Goal: Information Seeking & Learning: Learn about a topic

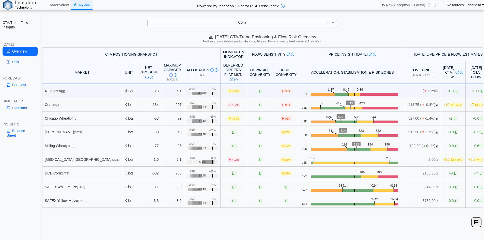
click at [22, 9] on img at bounding box center [19, 5] width 33 height 10
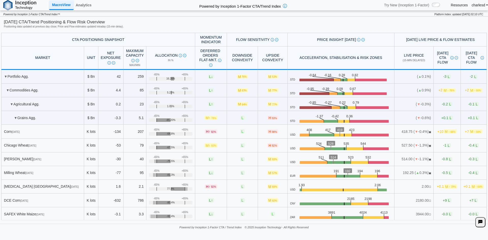
scroll to position [178, 0]
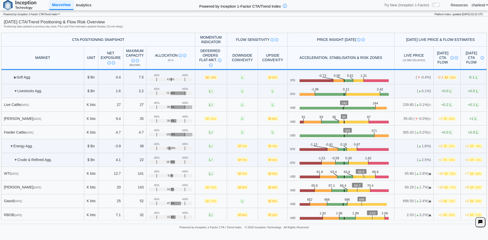
click at [77, 8] on link "Analytics" at bounding box center [84, 5] width 20 height 9
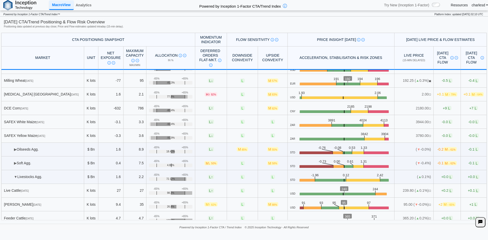
scroll to position [77, 0]
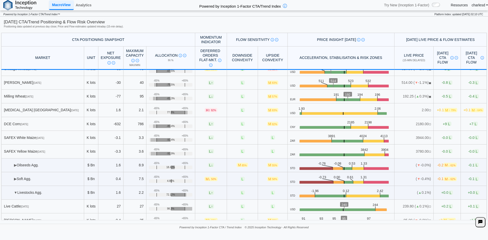
drag, startPoint x: 13, startPoint y: 166, endPoint x: 16, endPoint y: 168, distance: 3.2
click at [13, 166] on td "▶ Oilseeds Agg." at bounding box center [42, 166] width 83 height 14
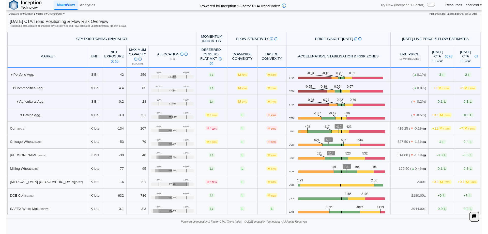
scroll to position [25, 0]
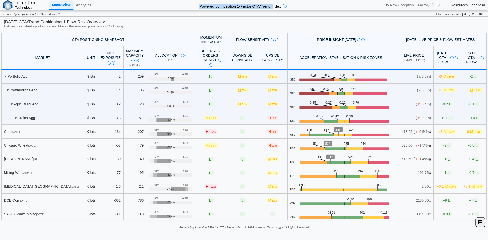
drag, startPoint x: 200, startPoint y: 5, endPoint x: 274, endPoint y: 5, distance: 74.8
click at [274, 5] on h2 "Powered by Inception 1-Factor CTA/Trend Index" at bounding box center [240, 5] width 86 height 7
click at [269, 35] on th "Flow Sensitivity Measures risk that small price moves trigger high CTA-driven f…" at bounding box center [257, 40] width 61 height 14
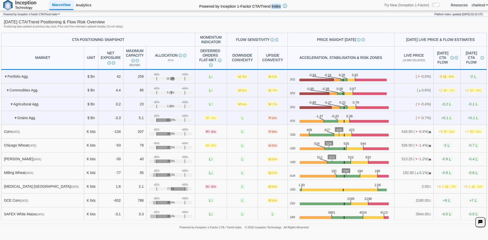
scroll to position [248, 0]
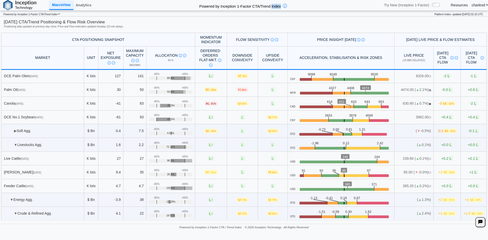
click at [14, 131] on span "▶" at bounding box center [15, 131] width 3 height 4
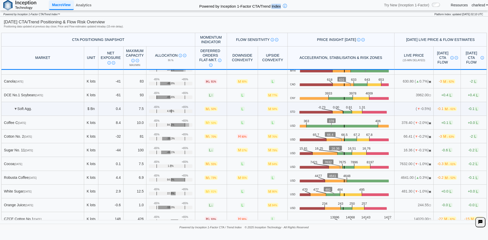
scroll to position [299, 0]
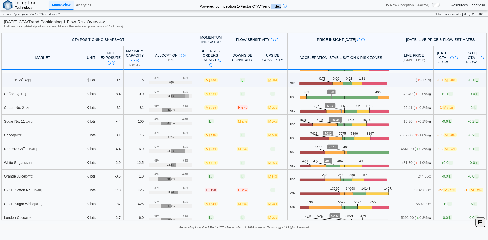
click at [442, 121] on span "-0.6 L" at bounding box center [447, 121] width 11 height 4
click at [254, 98] on div at bounding box center [248, 101] width 11 height 15
click at [439, 110] on span "-3 M ↓ 62%" at bounding box center [447, 108] width 17 height 4
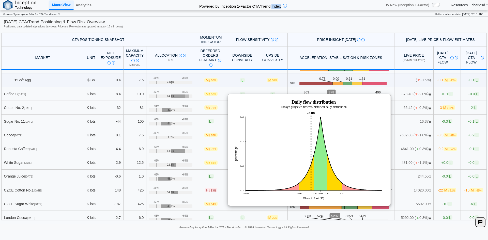
click at [413, 136] on td "7632.00 ( ▼ -1.0%) ▣" at bounding box center [414, 135] width 39 height 14
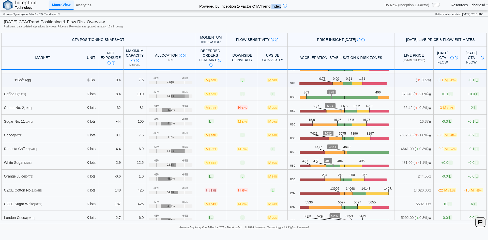
drag, startPoint x: 297, startPoint y: 119, endPoint x: 358, endPoint y: 120, distance: 61.0
click at [358, 120] on icon ".zone-text { font-size: 22px; font-weight: 500; text-anchor: middle; } .price-m…" at bounding box center [344, 122] width 96 height 10
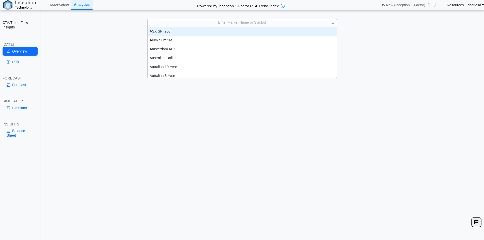
click at [224, 24] on div "Enter Market Name or Symbol" at bounding box center [242, 22] width 189 height 7
type input "****"
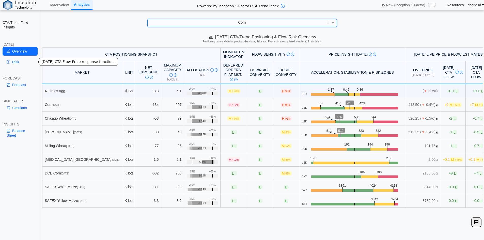
click at [23, 63] on link "Risk" at bounding box center [20, 62] width 35 height 9
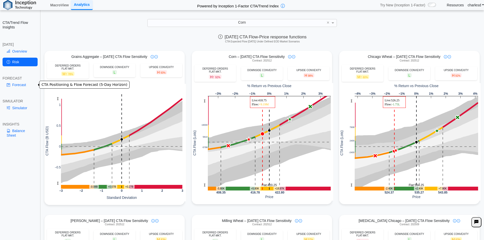
click at [17, 87] on link "Forecast" at bounding box center [20, 85] width 35 height 9
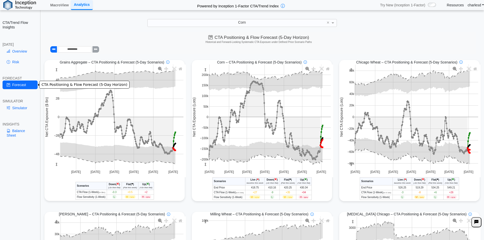
click at [18, 107] on link "Simulator" at bounding box center [20, 108] width 35 height 9
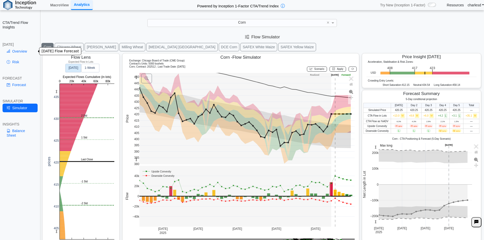
click at [21, 54] on link "Overview" at bounding box center [20, 51] width 35 height 9
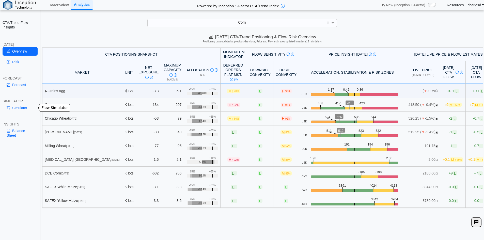
click at [16, 111] on link "Simulator" at bounding box center [20, 108] width 35 height 9
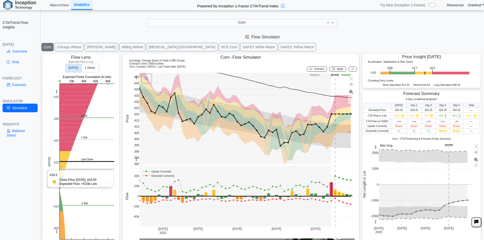
click at [70, 170] on rect at bounding box center [87, 162] width 55 height 156
click at [64, 170] on rect at bounding box center [87, 162] width 55 height 156
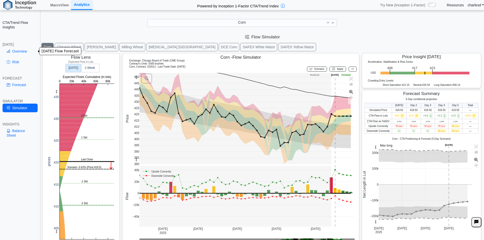
click at [22, 53] on link "Overview" at bounding box center [20, 51] width 35 height 9
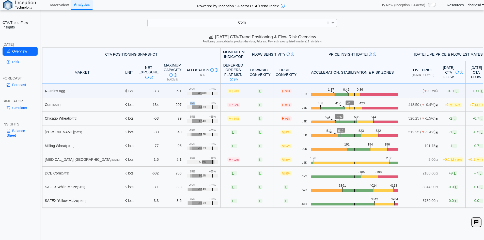
drag, startPoint x: 170, startPoint y: 104, endPoint x: 175, endPoint y: 104, distance: 4.8
click at [189, 104] on div "-65%" at bounding box center [192, 103] width 6 height 3
click at [184, 104] on td "+65% -65% -64.8%" at bounding box center [202, 105] width 36 height 14
drag, startPoint x: 169, startPoint y: 104, endPoint x: 175, endPoint y: 104, distance: 6.6
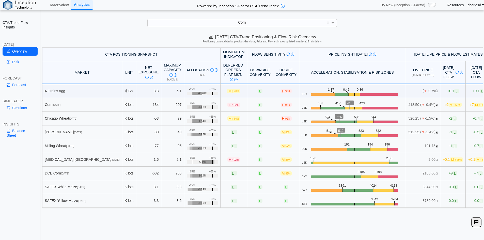
click at [184, 104] on td "+65% -65% -64.8%" at bounding box center [202, 105] width 36 height 14
drag, startPoint x: 169, startPoint y: 104, endPoint x: 177, endPoint y: 104, distance: 7.9
click at [184, 104] on td "+65% -65% -64.8%" at bounding box center [202, 105] width 36 height 14
click at [189, 104] on div "-65%" at bounding box center [192, 103] width 6 height 3
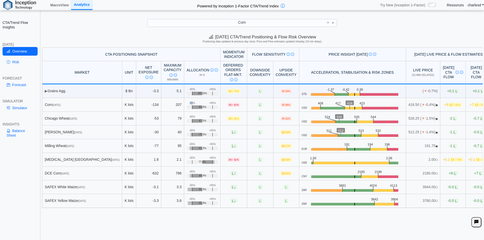
drag, startPoint x: 170, startPoint y: 104, endPoint x: 173, endPoint y: 104, distance: 3.6
click at [189, 104] on div "-65%" at bounding box center [192, 103] width 6 height 3
drag, startPoint x: 211, startPoint y: 104, endPoint x: 225, endPoint y: 106, distance: 14.7
click at [225, 106] on td "H ↑ 92%" at bounding box center [234, 105] width 27 height 14
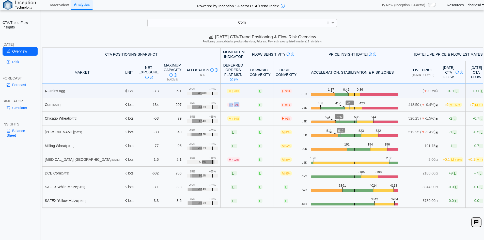
click at [228, 106] on span "H ↑ 92%" at bounding box center [234, 105] width 13 height 4
drag, startPoint x: 212, startPoint y: 105, endPoint x: 221, endPoint y: 106, distance: 8.7
click at [228, 106] on span "H ↑ 92%" at bounding box center [234, 105] width 13 height 4
click at [234, 106] on span "92%" at bounding box center [236, 105] width 5 height 3
drag, startPoint x: 213, startPoint y: 105, endPoint x: 220, endPoint y: 105, distance: 7.4
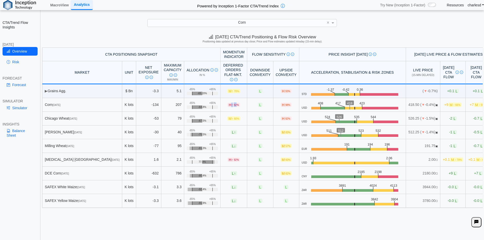
click at [228, 105] on span "H ↑ 92%" at bounding box center [234, 105] width 13 height 4
click at [234, 105] on span "92%" at bounding box center [236, 105] width 5 height 3
drag, startPoint x: 212, startPoint y: 105, endPoint x: 222, endPoint y: 105, distance: 10.4
click at [228, 105] on span "H ↑ 92%" at bounding box center [234, 105] width 13 height 4
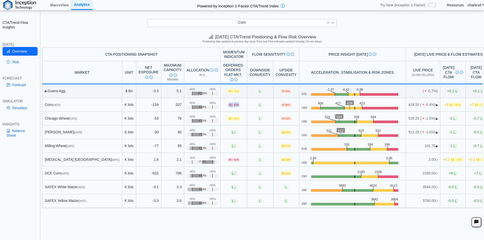
drag, startPoint x: 211, startPoint y: 105, endPoint x: 227, endPoint y: 105, distance: 15.8
click at [227, 105] on td "H ↑ 92%" at bounding box center [234, 105] width 27 height 14
drag, startPoint x: 260, startPoint y: 104, endPoint x: 269, endPoint y: 104, distance: 8.4
click at [281, 104] on span "H 98%" at bounding box center [286, 105] width 11 height 4
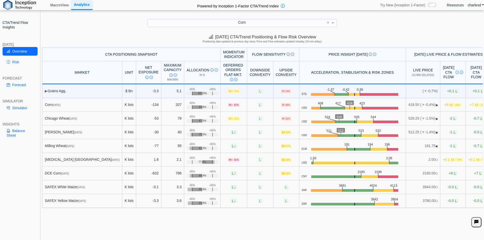
click at [286, 104] on span "98%" at bounding box center [288, 105] width 5 height 3
drag, startPoint x: 178, startPoint y: 163, endPoint x: 192, endPoint y: 161, distance: 14.3
click at [192, 161] on div "77.9%" at bounding box center [202, 162] width 31 height 4
click at [199, 163] on span "77.9%" at bounding box center [202, 162] width 7 height 3
drag, startPoint x: 179, startPoint y: 161, endPoint x: 200, endPoint y: 160, distance: 20.9
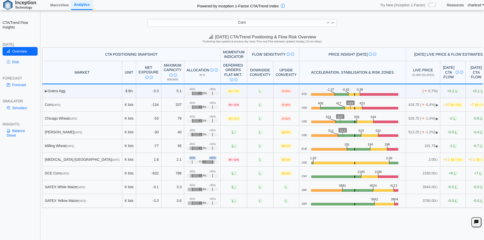
click at [200, 160] on td "+65% -65% 77.9%" at bounding box center [202, 160] width 36 height 14
click at [17, 65] on link "Risk" at bounding box center [20, 62] width 35 height 9
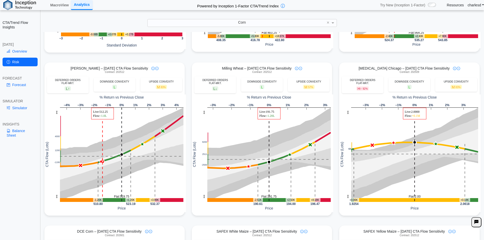
scroll to position [178, 0]
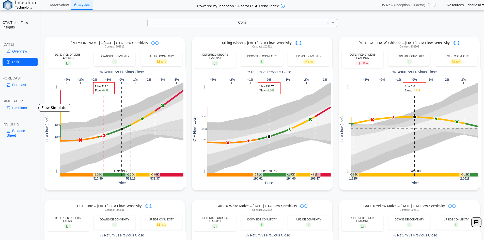
click at [19, 107] on link "Simulator" at bounding box center [20, 108] width 35 height 9
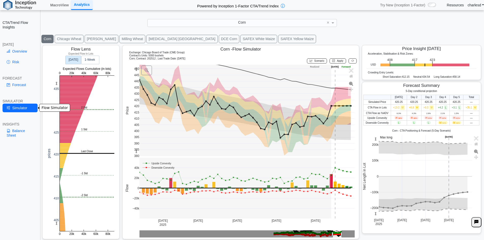
scroll to position [8, 0]
click at [146, 41] on button "Ethanol Chicago" at bounding box center [181, 39] width 71 height 8
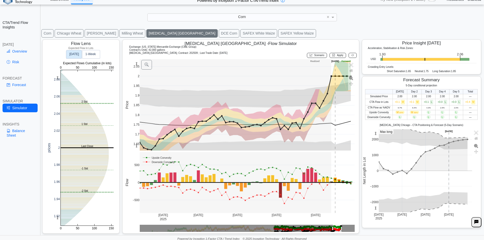
scroll to position [7, 0]
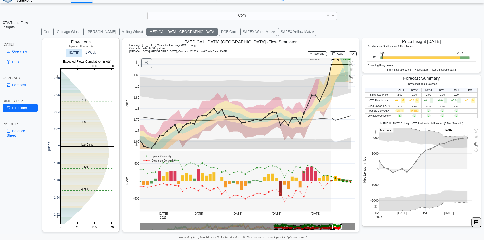
drag, startPoint x: 137, startPoint y: 63, endPoint x: 153, endPoint y: 85, distance: 27.4
click at [137, 54] on div "Ethanol Chicago - Flow Simulator Exchange: New York Mercantile Exchange (CME Gr…" at bounding box center [240, 135] width 237 height 195
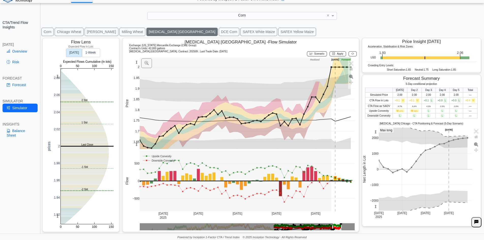
drag, startPoint x: 136, startPoint y: 63, endPoint x: 136, endPoint y: 67, distance: 4.1
click at [136, 67] on rect at bounding box center [137, 62] width 4 height 9
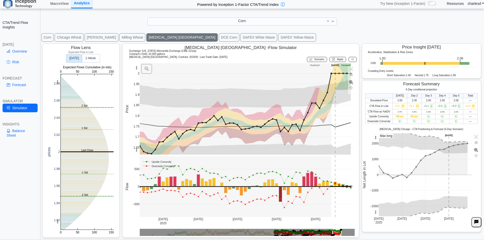
scroll to position [0, 0]
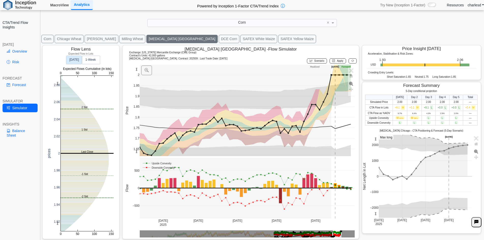
click at [58, 7] on link "MacroView" at bounding box center [59, 5] width 23 height 9
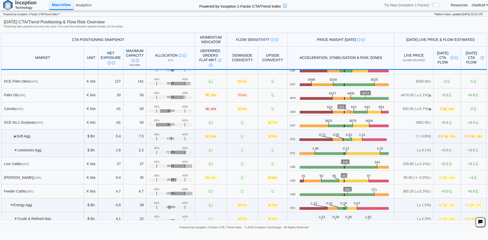
scroll to position [172, 0]
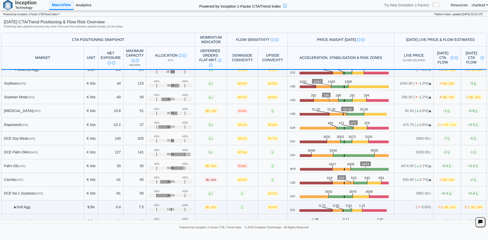
click at [81, 4] on link "Analytics" at bounding box center [84, 5] width 20 height 9
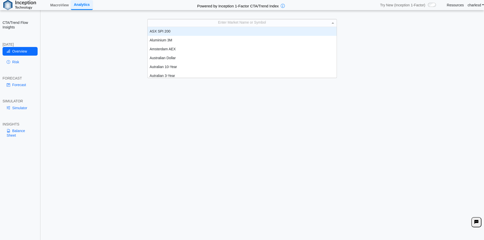
click at [190, 22] on div "Enter Market Name or Symbol" at bounding box center [242, 22] width 189 height 7
type input "***"
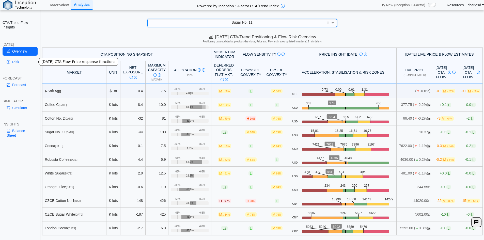
click at [14, 60] on link "Risk" at bounding box center [20, 62] width 35 height 9
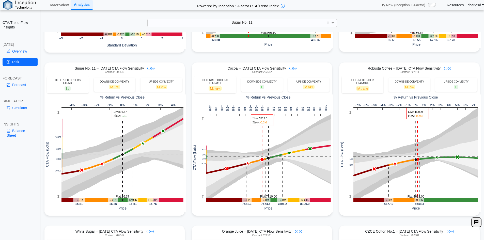
scroll to position [178, 0]
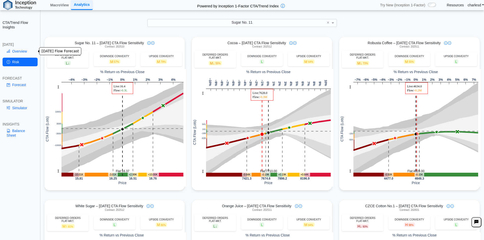
click at [26, 52] on link "Overview" at bounding box center [20, 51] width 35 height 9
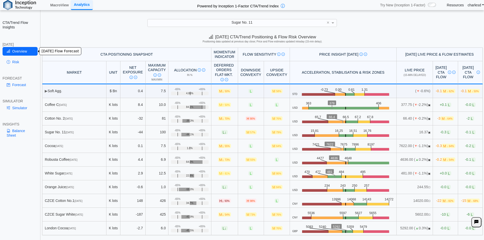
scroll to position [0, 0]
drag, startPoint x: 236, startPoint y: 120, endPoint x: 245, endPoint y: 119, distance: 8.4
click at [246, 119] on span "H 90%" at bounding box center [251, 118] width 11 height 4
drag, startPoint x: 236, startPoint y: 118, endPoint x: 245, endPoint y: 118, distance: 8.9
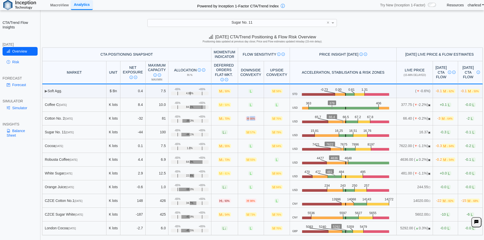
click at [246, 118] on span "H 90%" at bounding box center [251, 118] width 11 height 4
drag, startPoint x: 236, startPoint y: 117, endPoint x: 243, endPoint y: 117, distance: 7.4
click at [246, 117] on span "H 90%" at bounding box center [251, 118] width 11 height 4
click at [250, 117] on span "90%" at bounding box center [252, 118] width 5 height 3
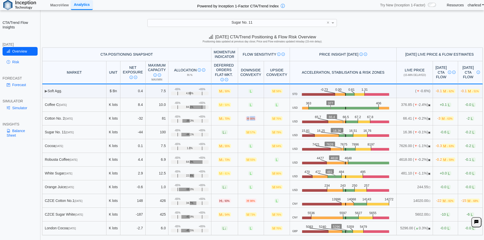
drag, startPoint x: 236, startPoint y: 118, endPoint x: 243, endPoint y: 119, distance: 7.1
click at [246, 119] on span "H 90%" at bounding box center [251, 118] width 11 height 4
click at [250, 119] on span "90%" at bounding box center [252, 118] width 5 height 3
drag, startPoint x: 236, startPoint y: 120, endPoint x: 244, endPoint y: 119, distance: 7.9
click at [246, 119] on span "H 90%" at bounding box center [251, 118] width 11 height 4
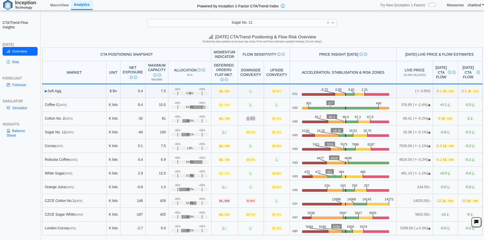
click at [246, 119] on span "H 90%" at bounding box center [251, 118] width 11 height 4
drag, startPoint x: 236, startPoint y: 119, endPoint x: 242, endPoint y: 119, distance: 5.6
click at [246, 119] on span "H 90%" at bounding box center [251, 118] width 11 height 4
click at [250, 119] on span "90%" at bounding box center [252, 118] width 5 height 3
drag, startPoint x: 236, startPoint y: 119, endPoint x: 246, endPoint y: 120, distance: 10.2
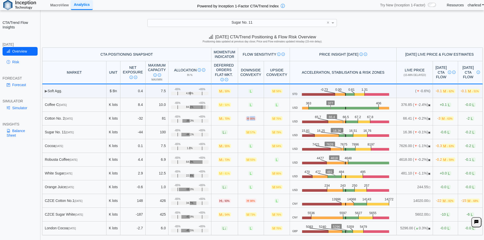
click at [246, 120] on td "H 90%" at bounding box center [251, 119] width 26 height 14
drag, startPoint x: 210, startPoint y: 118, endPoint x: 219, endPoint y: 118, distance: 8.9
click at [219, 118] on span "M ↓ 70%" at bounding box center [224, 118] width 13 height 4
click at [225, 118] on span "70%" at bounding box center [227, 118] width 5 height 3
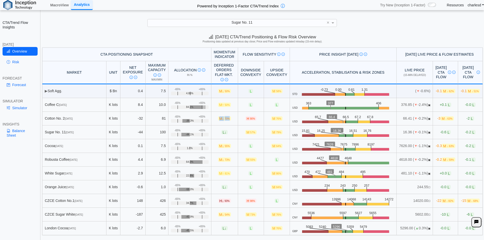
drag, startPoint x: 209, startPoint y: 119, endPoint x: 220, endPoint y: 119, distance: 11.2
click at [220, 119] on span "M ↓ 70%" at bounding box center [224, 118] width 13 height 4
drag, startPoint x: 210, startPoint y: 65, endPoint x: 221, endPoint y: 74, distance: 14.8
click at [221, 74] on div "Deferred Orders FLAT-MKT. Measures latent CTA orders awaiting execution if mark…" at bounding box center [224, 72] width 20 height 19
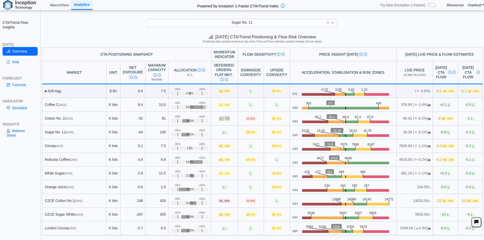
drag, startPoint x: 210, startPoint y: 118, endPoint x: 219, endPoint y: 118, distance: 9.7
click at [219, 118] on span "M ↓ 70%" at bounding box center [224, 118] width 13 height 4
click at [225, 118] on span "70%" at bounding box center [227, 118] width 5 height 3
drag, startPoint x: 237, startPoint y: 118, endPoint x: 244, endPoint y: 119, distance: 7.6
click at [246, 119] on span "H 90%" at bounding box center [251, 118] width 11 height 4
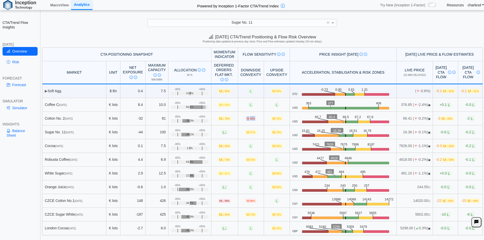
click at [250, 119] on span "90%" at bounding box center [252, 118] width 5 height 3
drag, startPoint x: 237, startPoint y: 117, endPoint x: 243, endPoint y: 118, distance: 5.4
click at [246, 118] on span "H 90%" at bounding box center [251, 118] width 11 height 4
click at [250, 118] on span "90%" at bounding box center [252, 118] width 5 height 3
drag, startPoint x: 237, startPoint y: 120, endPoint x: 265, endPoint y: 118, distance: 28.3
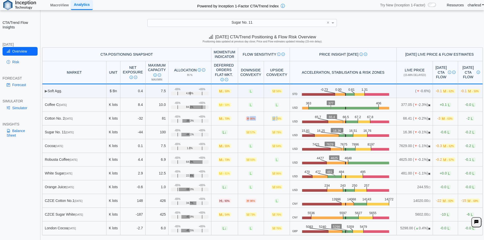
click at [265, 118] on tr "Cotton No. 2 Dec 25 K lots -32 81 +65% -65% -39.3% M ↓ 70% H 90% M 76% USD .zon…" at bounding box center [262, 119] width 441 height 14
click at [276, 118] on span "76%" at bounding box center [278, 118] width 5 height 3
drag, startPoint x: 175, startPoint y: 121, endPoint x: 184, endPoint y: 121, distance: 9.2
click at [184, 121] on div "-39.3%" at bounding box center [190, 121] width 38 height 4
click at [186, 121] on span "-39.3%" at bounding box center [190, 121] width 8 height 3
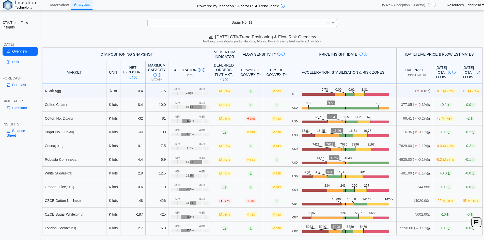
click at [176, 121] on div "-39.3%" at bounding box center [190, 121] width 38 height 4
drag, startPoint x: 166, startPoint y: 117, endPoint x: 196, endPoint y: 115, distance: 30.0
click at [196, 115] on td "+65% -65% -39.3%" at bounding box center [190, 119] width 43 height 14
drag, startPoint x: 260, startPoint y: 118, endPoint x: 266, endPoint y: 118, distance: 5.6
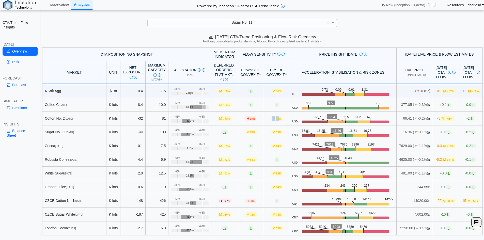
click at [271, 118] on span "M 76%" at bounding box center [276, 118] width 11 height 4
click at [276, 118] on span "76%" at bounding box center [278, 118] width 5 height 3
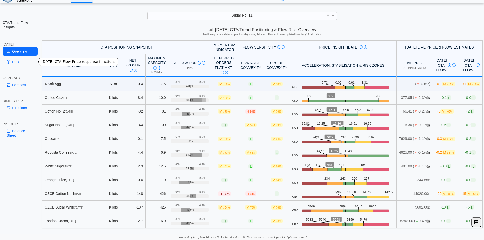
click at [18, 64] on link "Risk" at bounding box center [20, 62] width 35 height 9
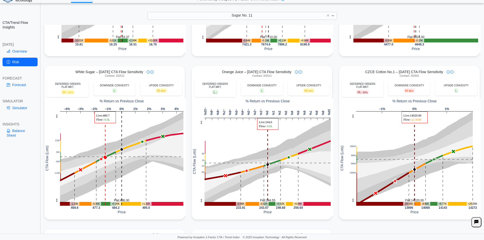
scroll to position [331, 0]
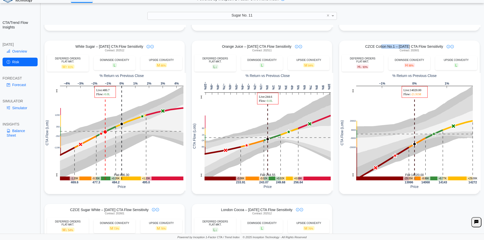
drag, startPoint x: 396, startPoint y: 46, endPoint x: 406, endPoint y: 46, distance: 9.9
click at [406, 46] on span "CZCE Cotton No.1 – Today's CTA Flow Sensitivity" at bounding box center [404, 46] width 78 height 5
click at [392, 156] on rect at bounding box center [415, 133] width 117 height 94
click at [17, 108] on link "Simulator" at bounding box center [20, 108] width 35 height 9
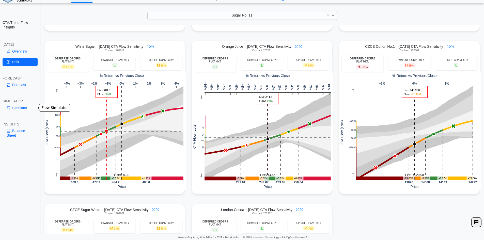
scroll to position [10, 0]
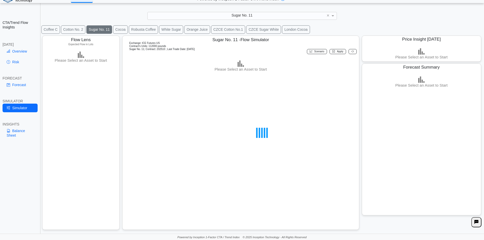
click at [215, 30] on button "CZCE Cotton No.1" at bounding box center [228, 29] width 34 height 8
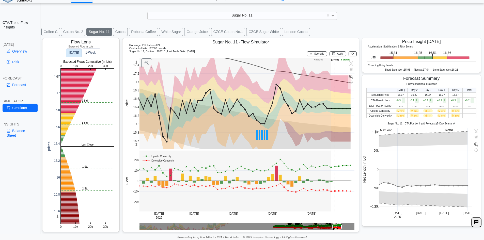
scroll to position [8, 0]
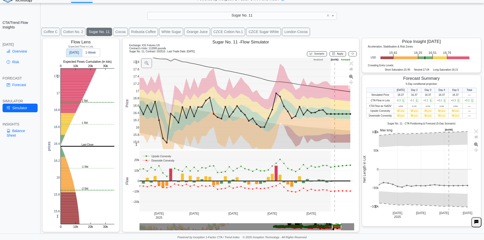
drag, startPoint x: 136, startPoint y: 64, endPoint x: 131, endPoint y: 76, distance: 13.2
click at [131, 76] on div "15.6 15.8 16 16.2 16.4 16.6 16.8 17 17.2 17.4 17.6 17.8 Jun 30 2025 Jul 14 Jul …" at bounding box center [240, 144] width 230 height 173
click at [219, 32] on button "CZCE Cotton No.1" at bounding box center [228, 32] width 34 height 8
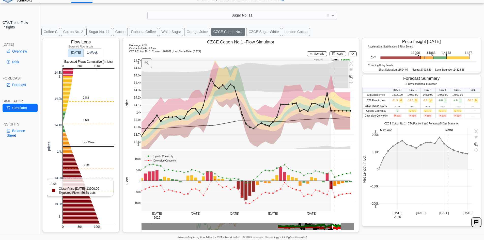
click at [72, 178] on rect at bounding box center [89, 147] width 52 height 156
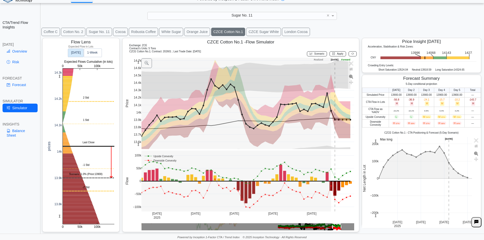
click at [20, 67] on div "Overview Risk" at bounding box center [20, 57] width 35 height 21
click at [20, 64] on link "Risk" at bounding box center [20, 62] width 35 height 9
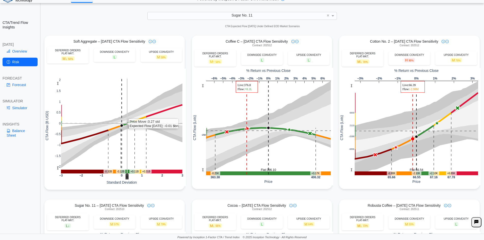
click at [20, 107] on link "Simulator" at bounding box center [20, 108] width 35 height 9
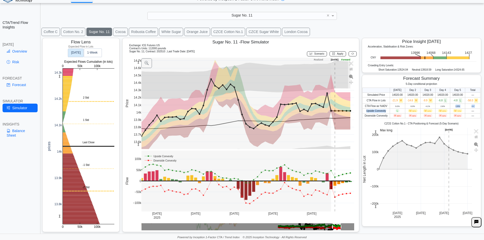
drag, startPoint x: 384, startPoint y: 109, endPoint x: 452, endPoint y: 108, distance: 67.9
click at [452, 108] on tbody "Simulated Price 14020.00 14020.00 14020.00 14020.00 14020.00 — CTA Flow in Lots…" at bounding box center [422, 106] width 118 height 26
click at [453, 110] on span "M 72%" at bounding box center [457, 110] width 9 height 3
click at [320, 55] on span "Scenario" at bounding box center [320, 53] width 10 height 3
click at [335, 117] on rect at bounding box center [248, 104] width 213 height 92
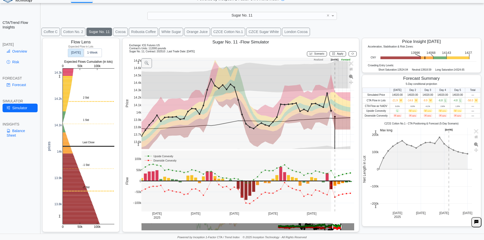
click at [355, 55] on div "Sugar No. 11 - Flow Simulator Exchange: ICE Futures US Contract's Units: 112000…" at bounding box center [240, 135] width 237 height 195
click at [349, 54] on button at bounding box center [353, 53] width 8 height 5
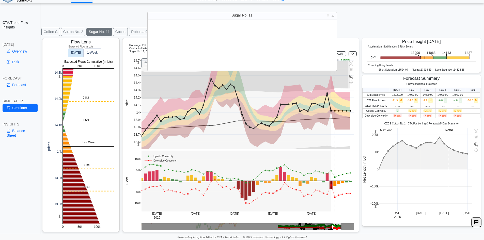
click at [252, 16] on span "Sugar No. 11" at bounding box center [242, 15] width 21 height 4
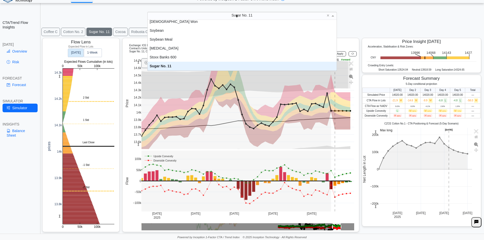
scroll to position [0, 0]
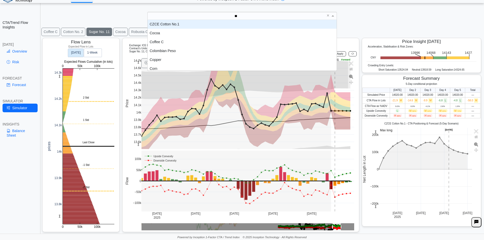
type input "***"
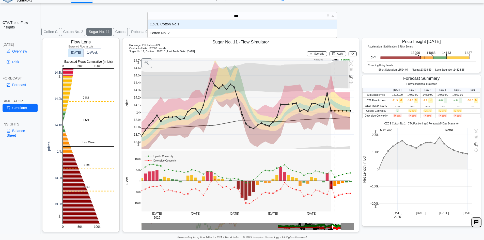
click at [220, 27] on div "CZCE Cotton No.1" at bounding box center [242, 24] width 189 height 9
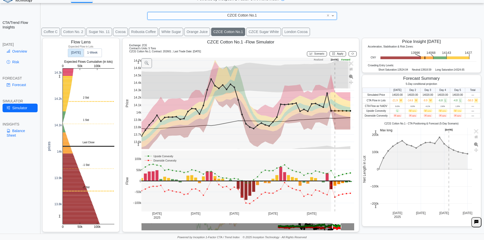
click at [315, 54] on span "Scenario" at bounding box center [320, 53] width 10 height 3
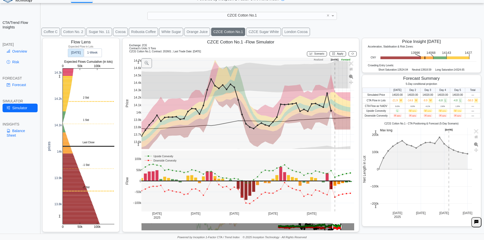
click at [334, 115] on rect at bounding box center [248, 104] width 213 height 92
click at [339, 119] on rect at bounding box center [248, 104] width 213 height 92
click at [342, 123] on rect at bounding box center [248, 104] width 213 height 92
click at [337, 55] on span "Apply" at bounding box center [340, 53] width 6 height 3
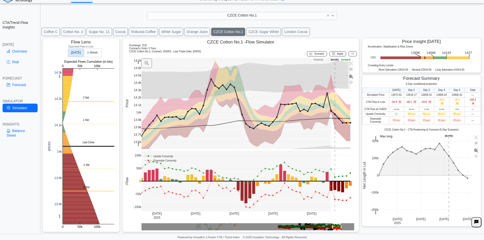
scroll to position [0, 0]
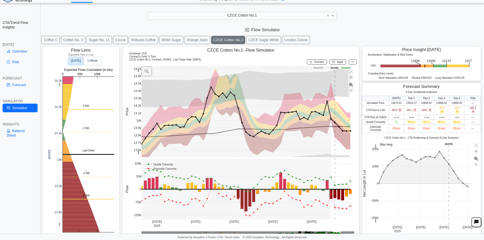
click at [198, 20] on div "CZCE Cotton No.1 ×" at bounding box center [243, 16] width 190 height 8
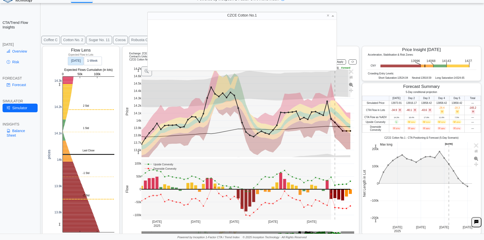
scroll to position [47, 185]
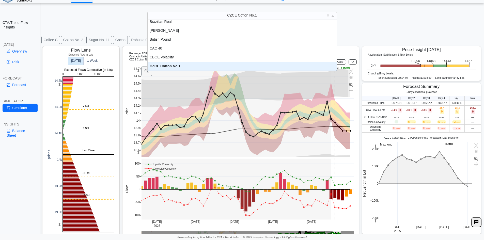
click at [198, 18] on div "CZCE Cotton No.1" at bounding box center [242, 15] width 189 height 7
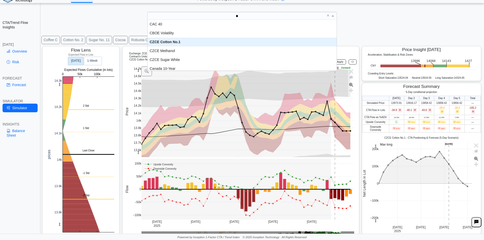
scroll to position [14, 185]
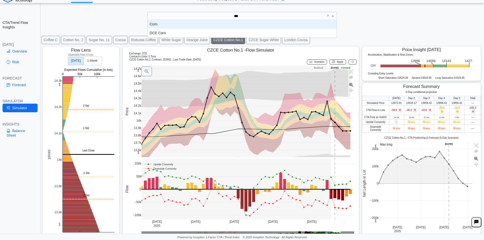
type input "****"
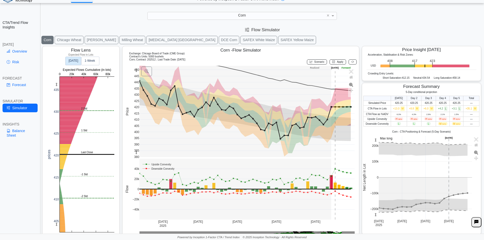
click at [13, 133] on link "Balance Sheet" at bounding box center [20, 133] width 35 height 13
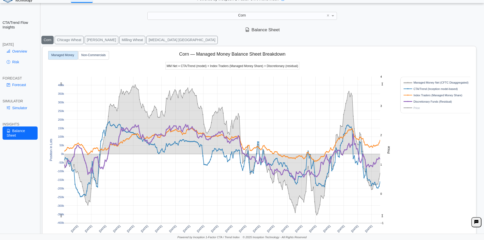
drag, startPoint x: 183, startPoint y: 54, endPoint x: 197, endPoint y: 53, distance: 14.5
click at [197, 53] on div "Apr 2020 Jul 2020 Oct 2020 Jan 2021 Apr 2021 Jul 2021 Oct 2021 Jan 2022 Apr 202…" at bounding box center [258, 160] width 426 height 228
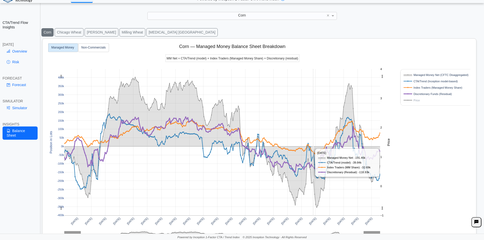
scroll to position [41, 0]
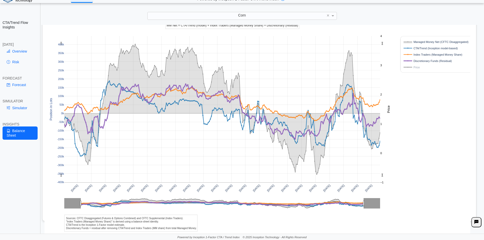
drag, startPoint x: 74, startPoint y: 217, endPoint x: 159, endPoint y: 220, distance: 85.2
click at [159, 220] on div "Apr 2020 Jul 2020 Oct 2020 Jan 2021 Apr 2021 Jul 2021 Oct 2021 Jan 2022 Apr 202…" at bounding box center [258, 120] width 426 height 228
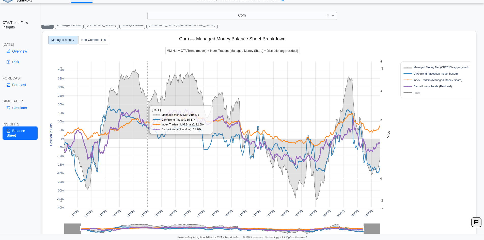
scroll to position [0, 0]
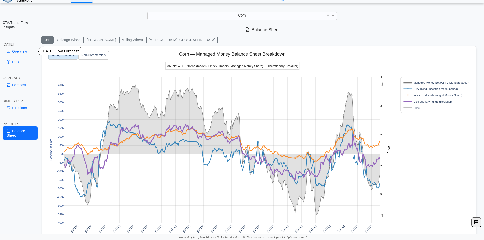
click at [19, 52] on link "Overview" at bounding box center [20, 51] width 35 height 9
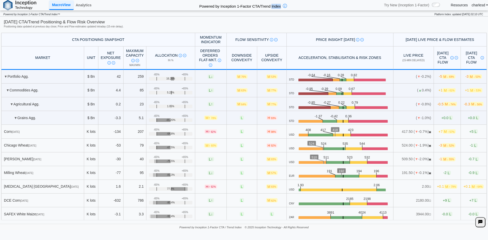
scroll to position [172, 0]
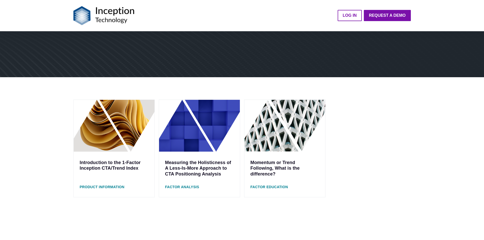
scroll to position [21, 0]
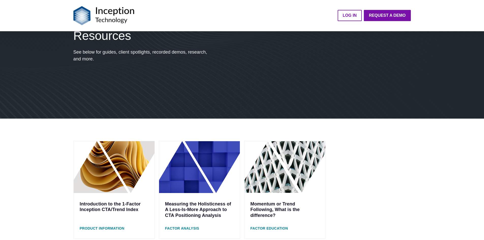
click at [47, 146] on div "Introduction to the 1-Factor Inception CTA/Trend Index Product Information Meas…" at bounding box center [242, 203] width 484 height 169
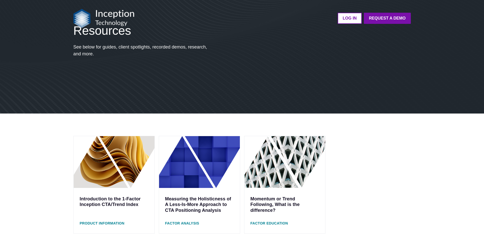
scroll to position [51, 0]
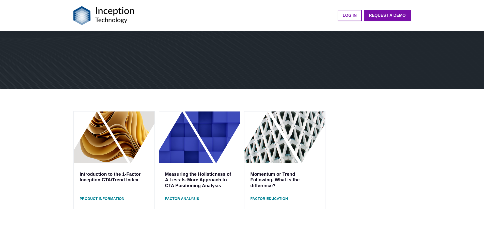
click at [350, 20] on link "LOG IN" at bounding box center [350, 15] width 24 height 11
click at [348, 18] on link "LOG IN" at bounding box center [350, 15] width 24 height 11
